Goal: Navigation & Orientation: Find specific page/section

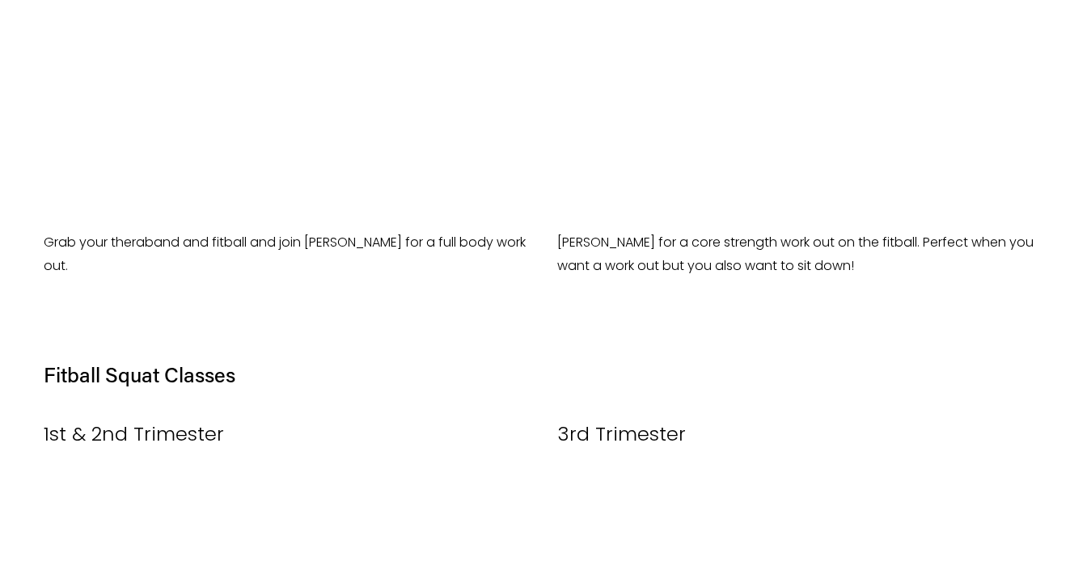
scroll to position [784, 0]
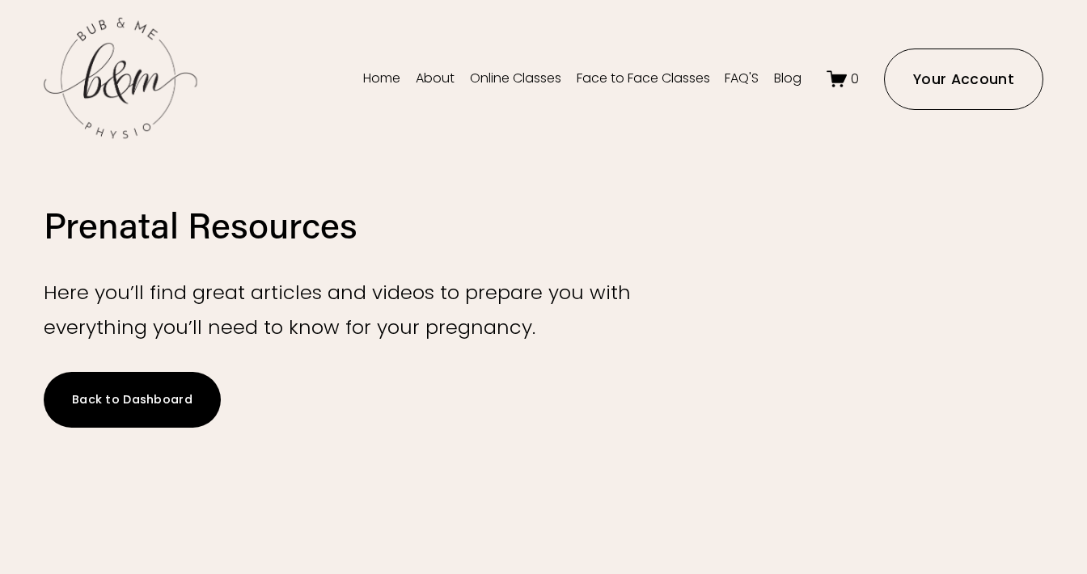
click at [156, 400] on link "Back to Dashboard" at bounding box center [132, 400] width 177 height 56
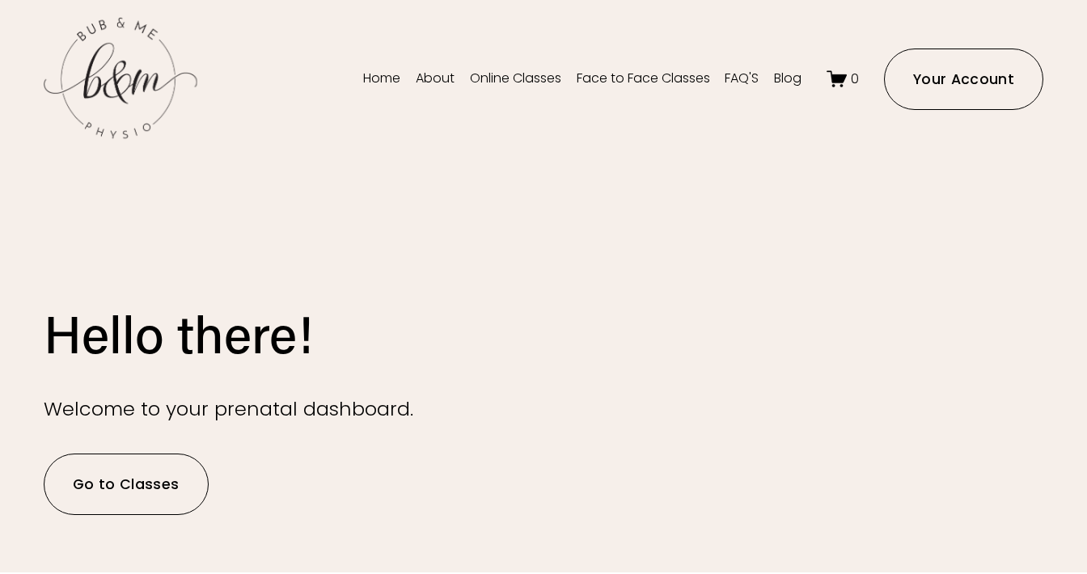
click at [138, 483] on link "Go to Classes" at bounding box center [126, 484] width 165 height 61
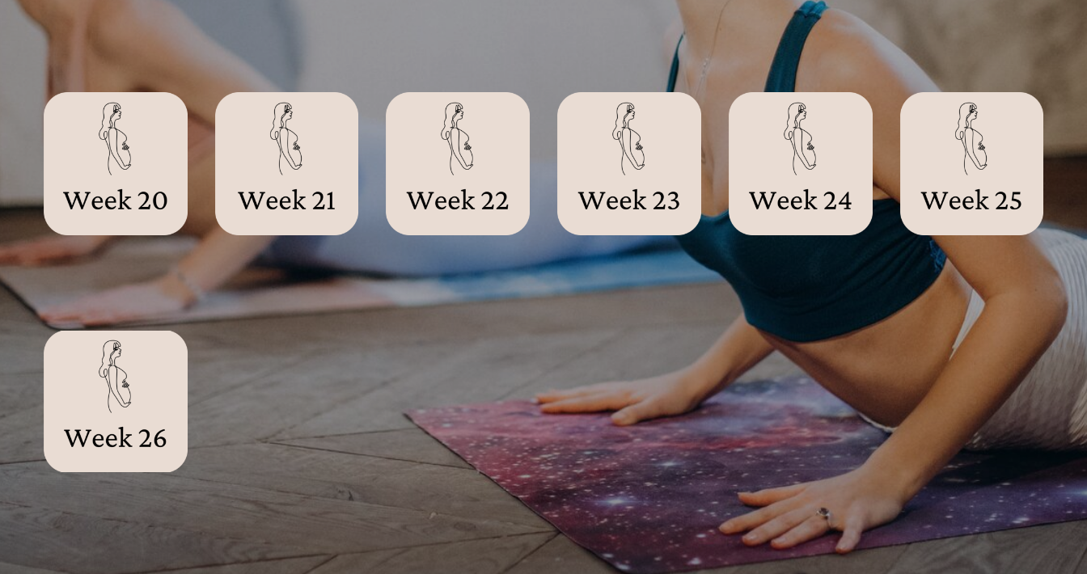
scroll to position [1264, 0]
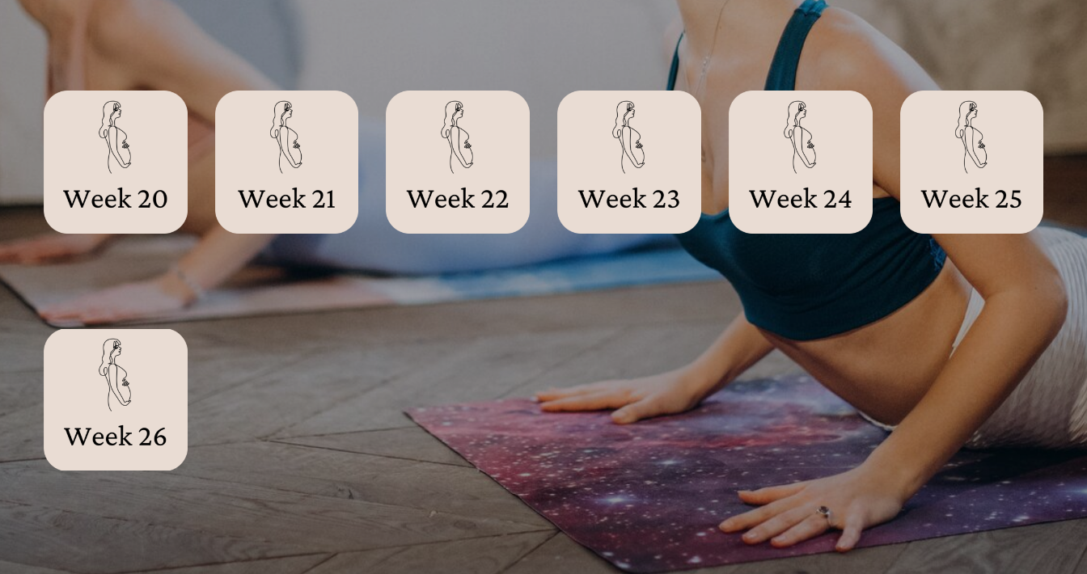
click at [962, 169] on div at bounding box center [972, 163] width 144 height 144
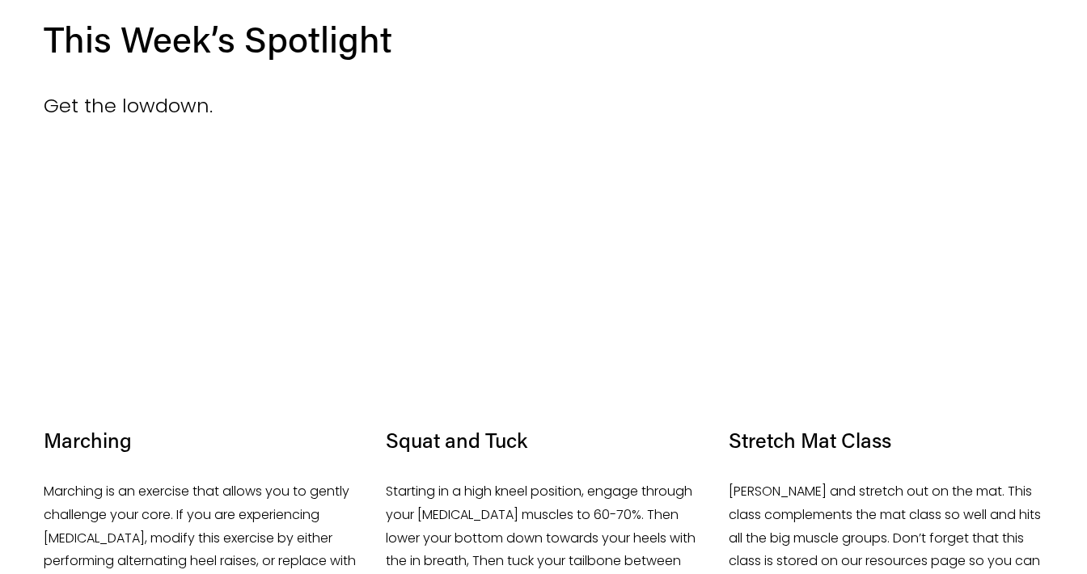
scroll to position [1207, 0]
